Goal: Transaction & Acquisition: Purchase product/service

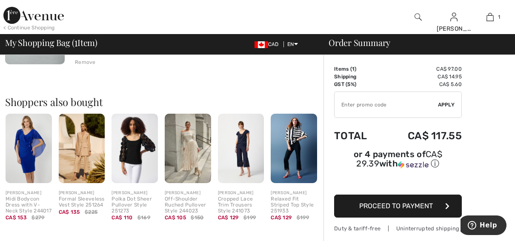
scroll to position [143, 0]
click at [199, 166] on img at bounding box center [188, 148] width 46 height 69
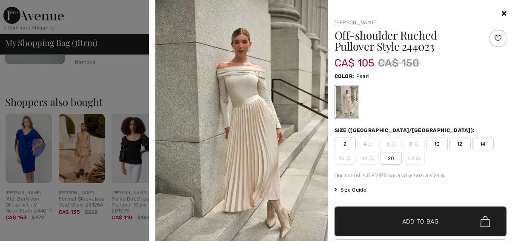
click at [252, 93] on img at bounding box center [241, 129] width 172 height 258
click at [491, 43] on div at bounding box center [498, 38] width 17 height 17
click at [245, 84] on img at bounding box center [241, 129] width 172 height 258
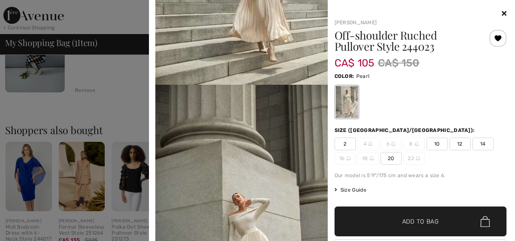
scroll to position [1294, 0]
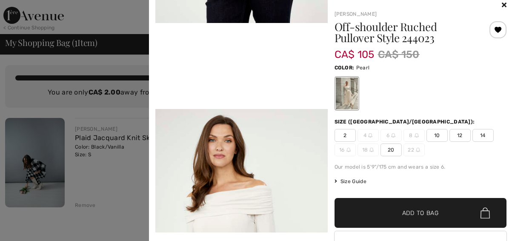
scroll to position [9, 0]
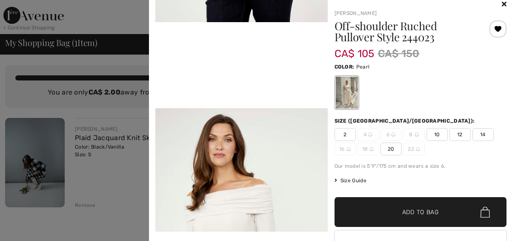
click at [502, 6] on icon at bounding box center [504, 3] width 5 height 7
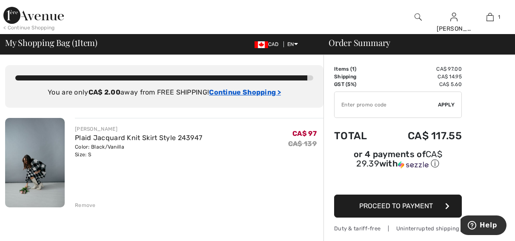
click at [274, 91] on ins "Continue Shopping >" at bounding box center [245, 92] width 72 height 8
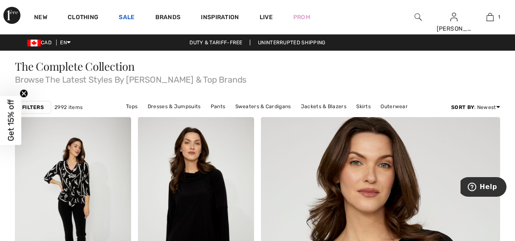
click at [125, 19] on link "Sale" at bounding box center [127, 18] width 16 height 9
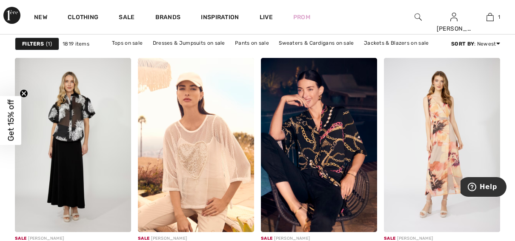
scroll to position [747, 0]
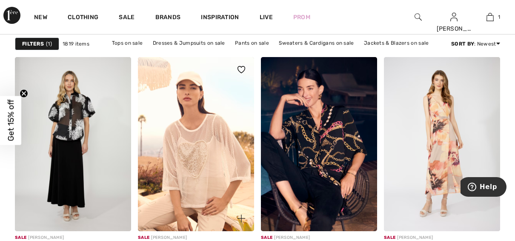
click at [234, 157] on img at bounding box center [196, 144] width 116 height 175
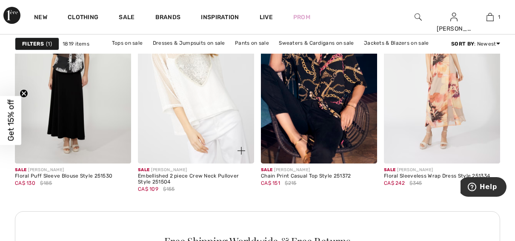
scroll to position [815, 0]
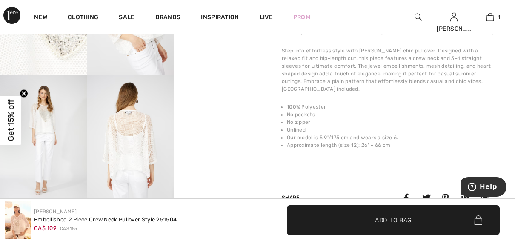
scroll to position [289, 0]
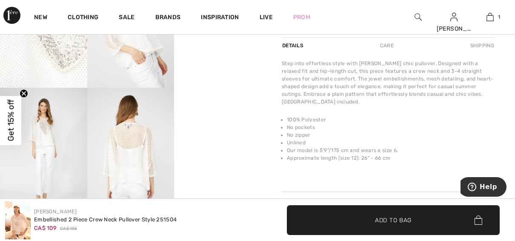
click at [140, 163] on img at bounding box center [130, 153] width 87 height 131
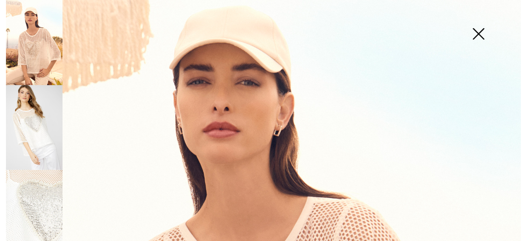
scroll to position [0, 0]
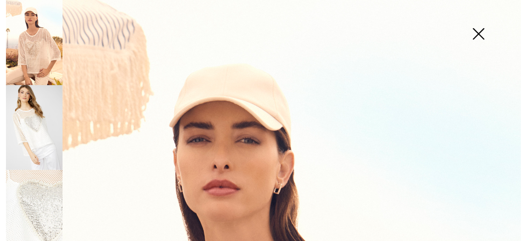
click at [478, 41] on img at bounding box center [479, 35] width 43 height 44
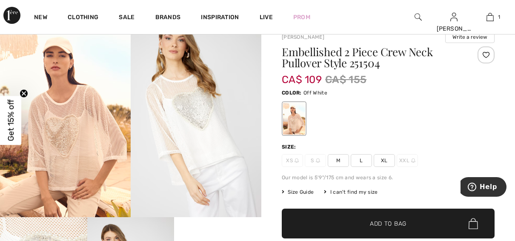
scroll to position [29, 0]
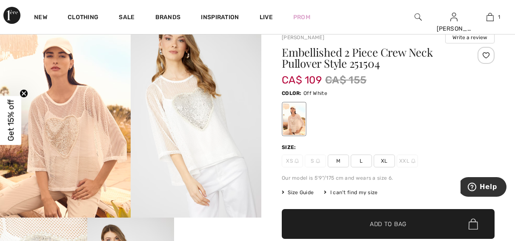
click at [341, 163] on span "M" at bounding box center [338, 161] width 21 height 13
click at [391, 225] on span "Add to Bag" at bounding box center [388, 224] width 37 height 9
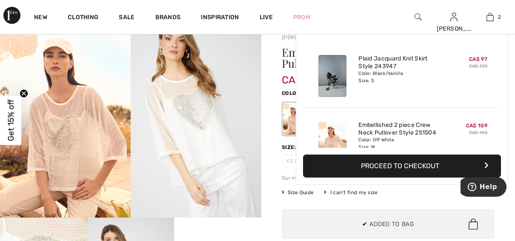
scroll to position [26, 0]
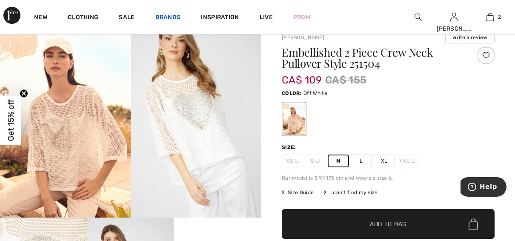
click at [174, 15] on link "Brands" at bounding box center [168, 18] width 26 height 9
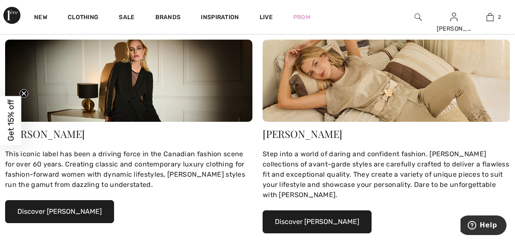
scroll to position [115, 0]
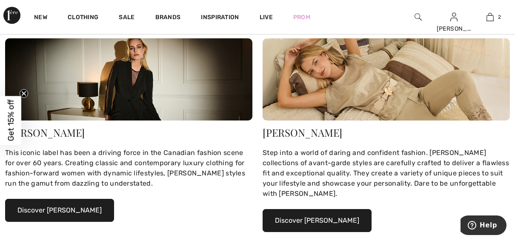
click at [330, 225] on button "Discover [PERSON_NAME]" at bounding box center [317, 220] width 109 height 23
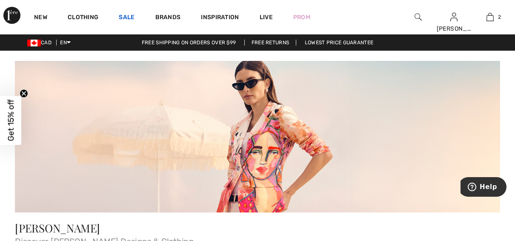
click at [129, 17] on link "Sale" at bounding box center [127, 18] width 16 height 9
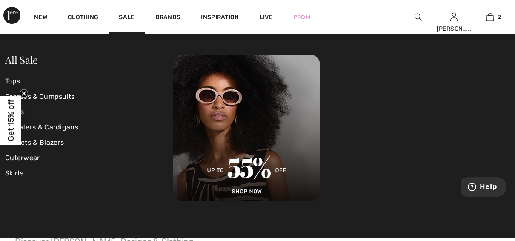
click at [25, 95] on circle "Close teaser" at bounding box center [24, 93] width 8 height 8
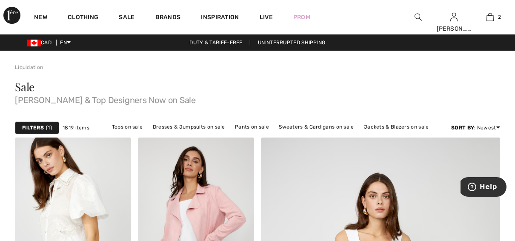
click at [34, 126] on strong "Filters" at bounding box center [33, 128] width 22 height 8
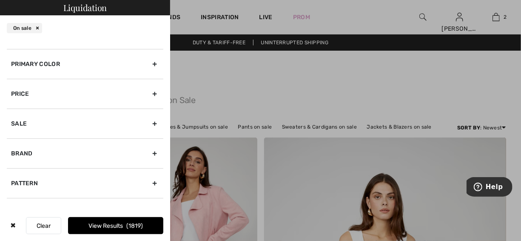
scroll to position [77, 0]
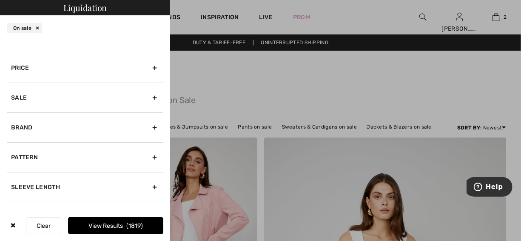
click at [100, 127] on div "Brand" at bounding box center [85, 127] width 157 height 30
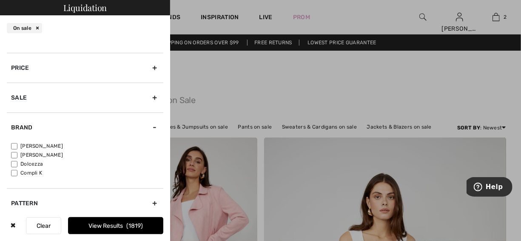
click at [14, 154] on input"] "[PERSON_NAME]" at bounding box center [14, 155] width 6 height 6
checkbox input"] "true"
click at [125, 175] on label "Compli K" at bounding box center [87, 173] width 152 height 8
click at [17, 175] on input"] "Compli K" at bounding box center [14, 173] width 6 height 6
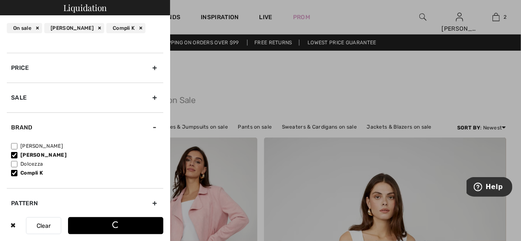
click at [116, 226] on div "Loading..." at bounding box center [116, 225] width 8 height 8
click at [14, 172] on input"] "Compli K" at bounding box center [14, 173] width 6 height 6
checkbox input"] "false"
click at [127, 232] on button "View Results 394" at bounding box center [115, 225] width 95 height 17
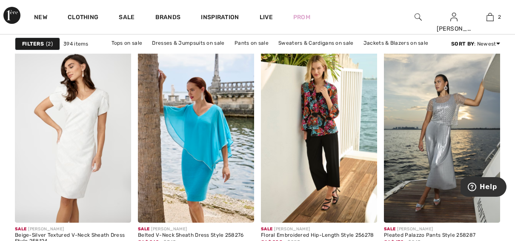
scroll to position [2259, 0]
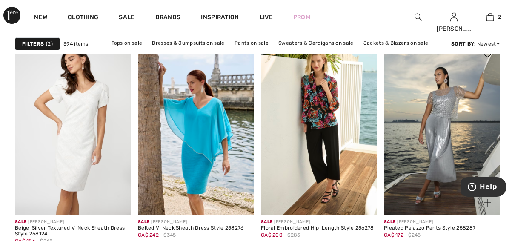
click at [443, 150] on img at bounding box center [442, 128] width 116 height 175
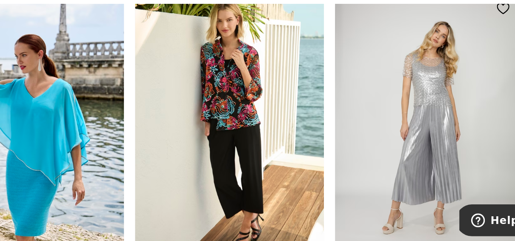
scroll to position [2257, 0]
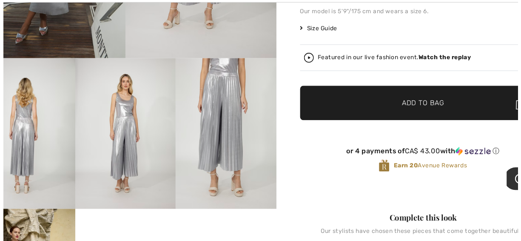
scroll to position [165, 0]
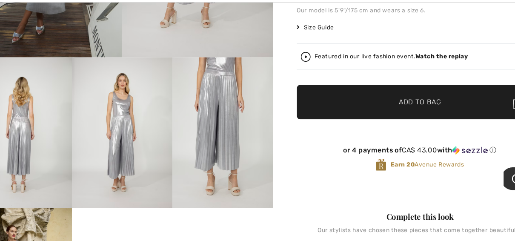
click at [226, 157] on img at bounding box center [217, 147] width 87 height 131
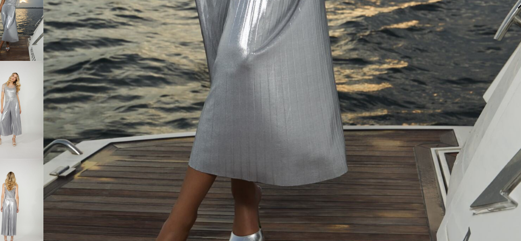
scroll to position [442, 0]
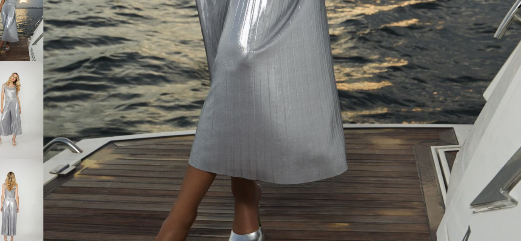
click at [43, 209] on img at bounding box center [34, 212] width 57 height 85
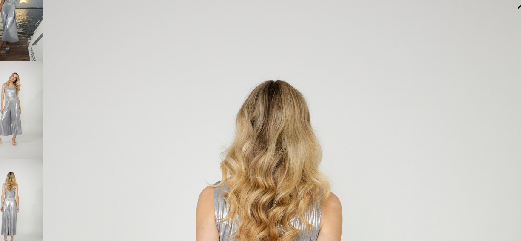
scroll to position [165, 0]
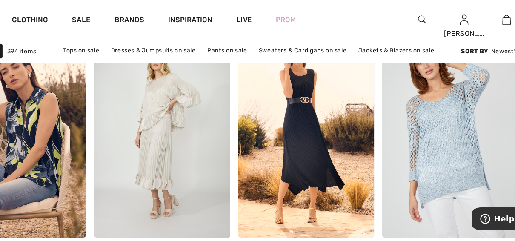
scroll to position [2800, 0]
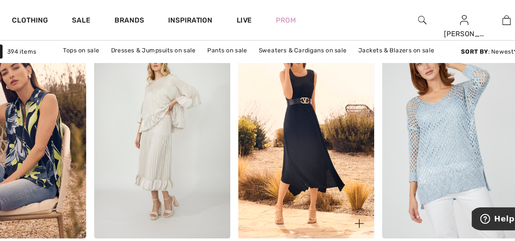
click at [337, 144] on img at bounding box center [319, 116] width 116 height 175
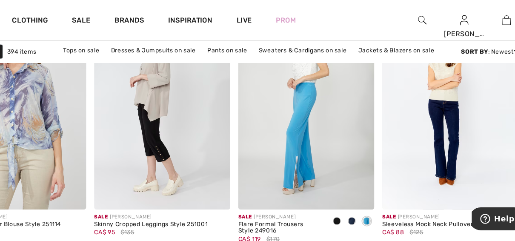
scroll to position [3268, 0]
